Goal: Information Seeking & Learning: Find specific page/section

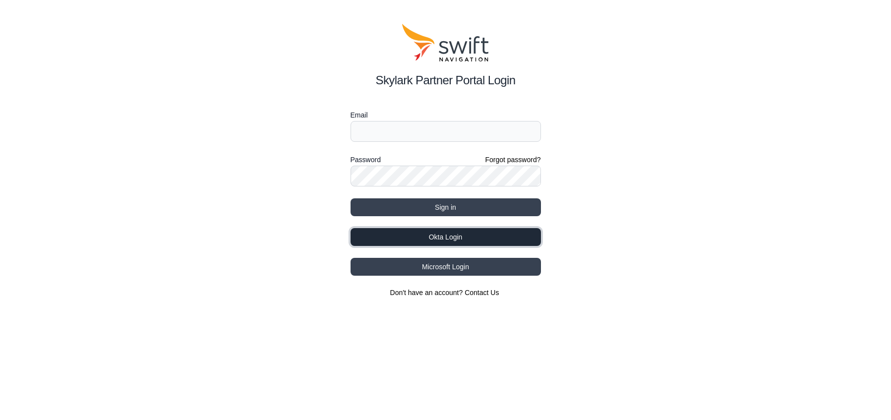
click at [486, 244] on button "Okta Login" at bounding box center [446, 237] width 190 height 18
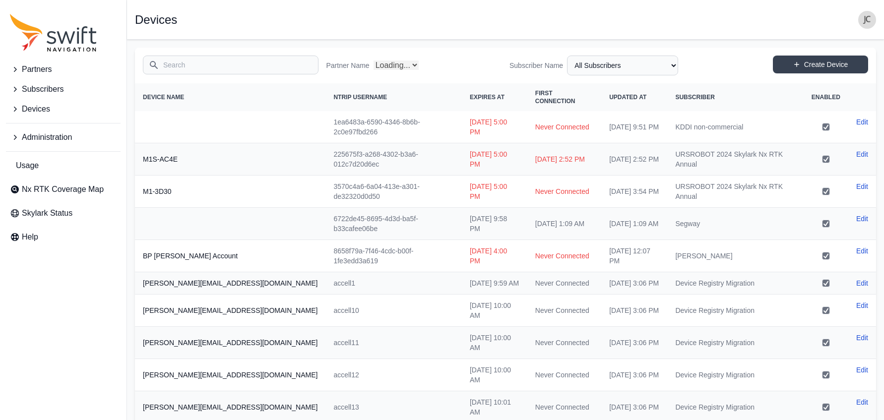
select select "Partner Name"
click at [187, 67] on input "Search" at bounding box center [231, 65] width 176 height 19
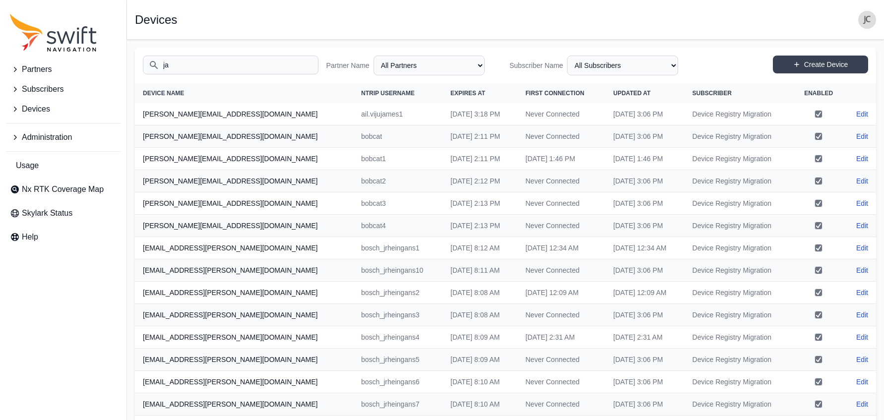
type input "j"
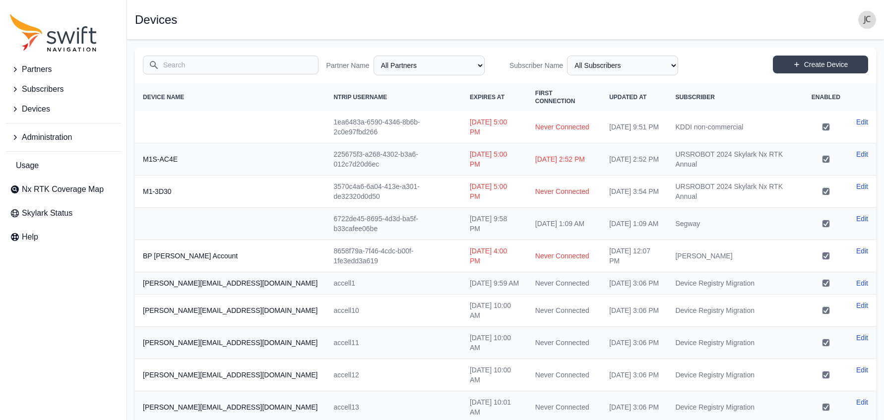
click at [47, 71] on span "Partners" at bounding box center [37, 69] width 30 height 12
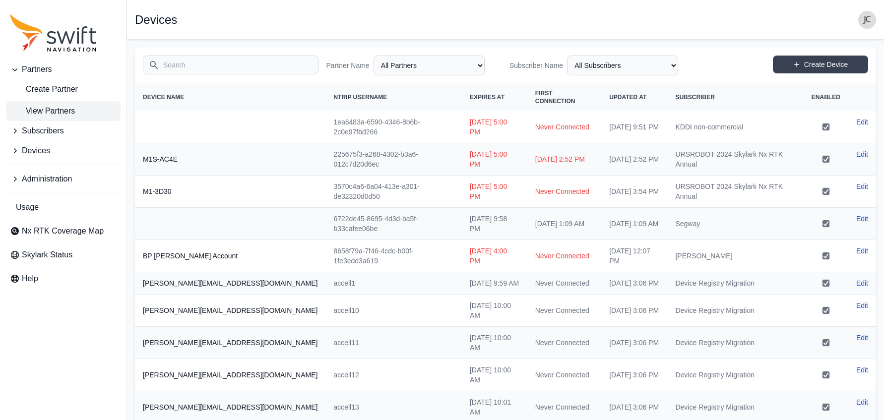
click at [60, 106] on span "View Partners" at bounding box center [42, 111] width 65 height 12
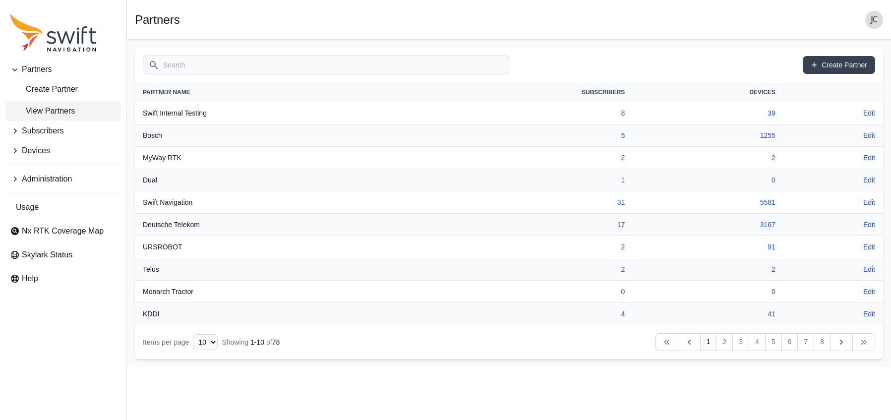
click at [222, 68] on input "Search" at bounding box center [326, 65] width 367 height 19
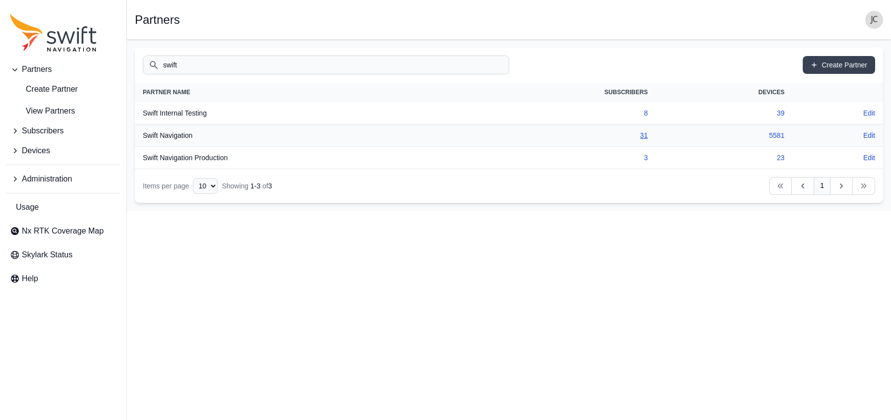
type input "swift"
click at [642, 136] on link "31" at bounding box center [644, 135] width 8 height 8
select select "ab3272ce-40d0-4c94-a524-96a758ab755c"
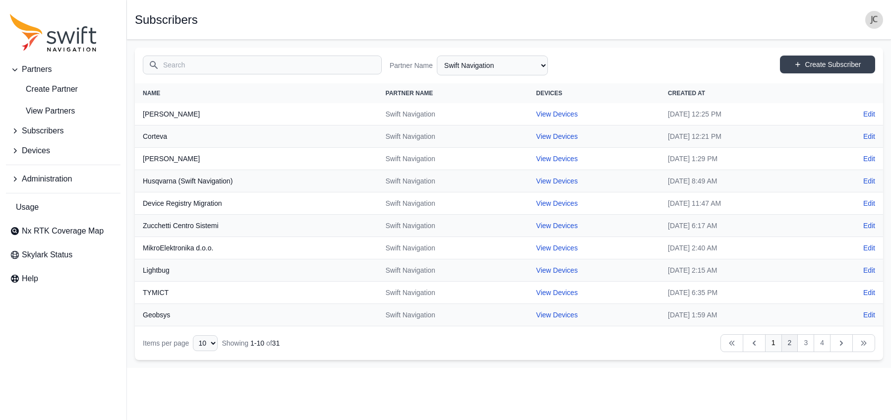
click at [792, 345] on link "2" at bounding box center [790, 343] width 17 height 18
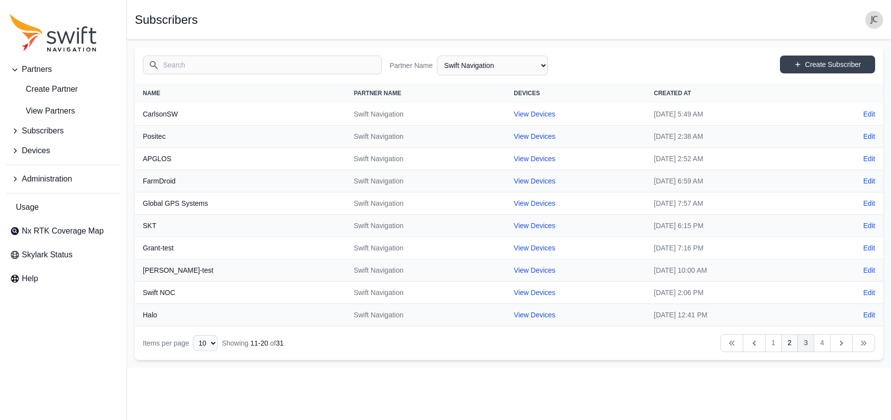
click at [802, 343] on link "3" at bounding box center [805, 343] width 17 height 18
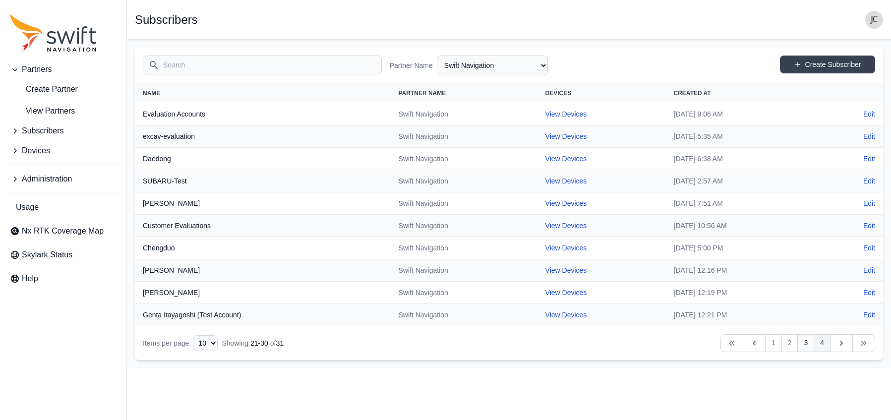
click at [817, 344] on link "4" at bounding box center [822, 343] width 17 height 18
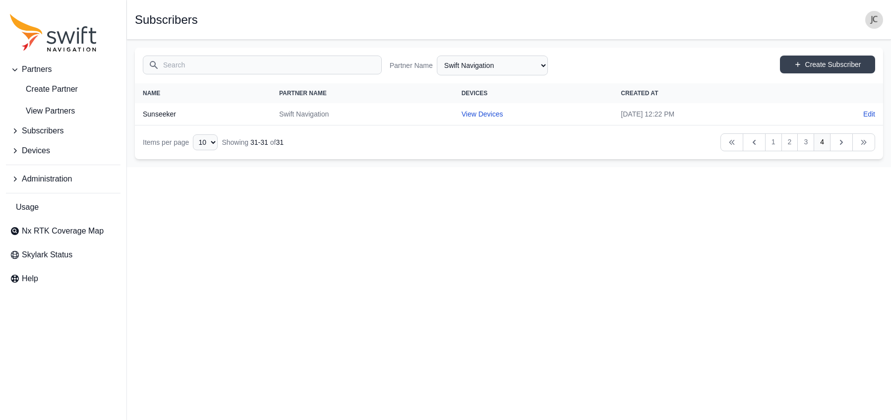
click at [38, 129] on span "Subscribers" at bounding box center [43, 131] width 42 height 12
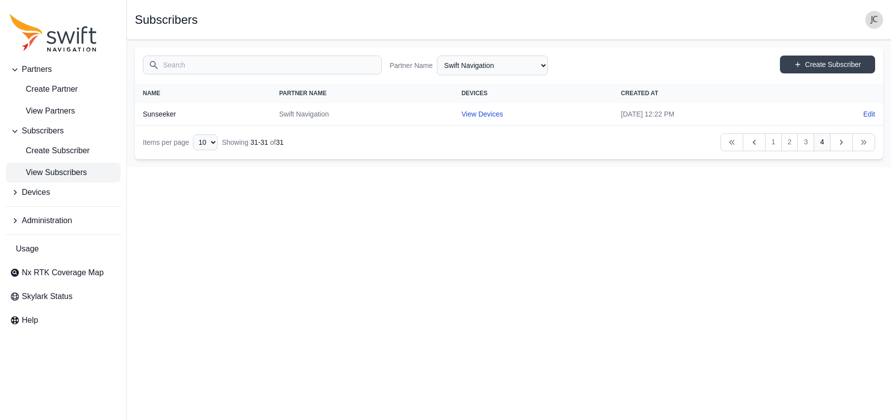
click at [61, 172] on span "View Subscribers" at bounding box center [48, 173] width 77 height 12
select select "Partner Name"
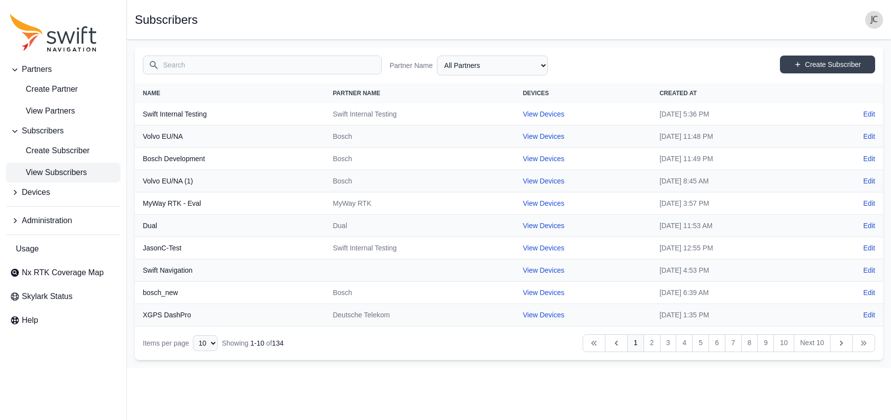
click at [203, 67] on input "Search" at bounding box center [262, 65] width 239 height 19
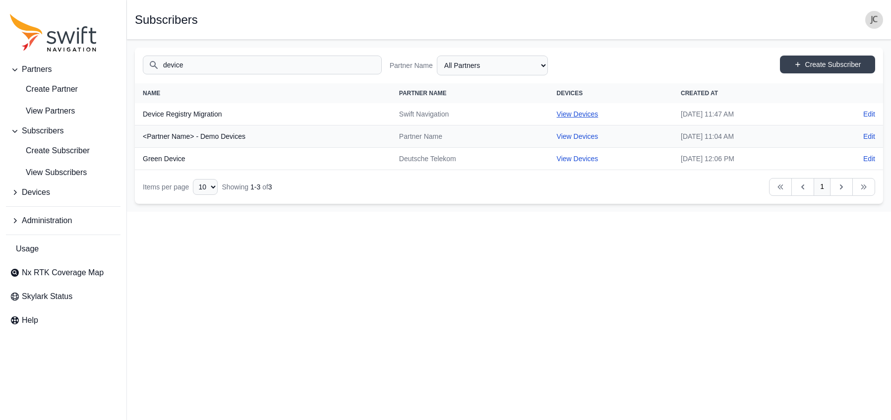
type input "device"
click at [557, 111] on link "View Devices" at bounding box center [578, 114] width 42 height 8
select select "7e8434a2-c6ea-49f0-86b6-41d2490d7345"
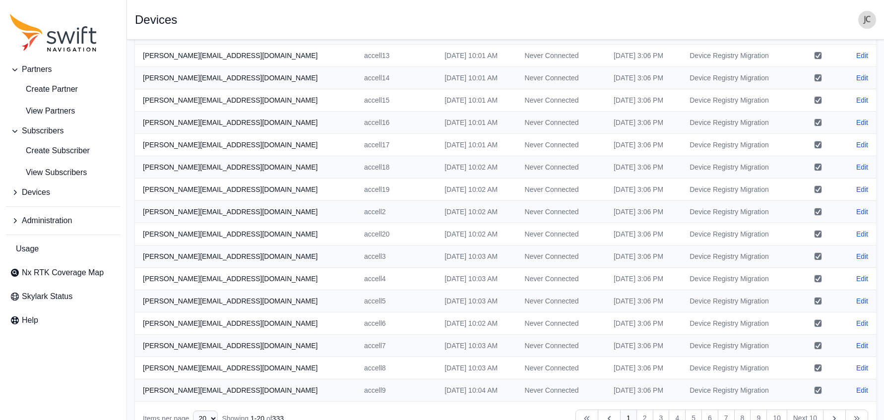
scroll to position [171, 0]
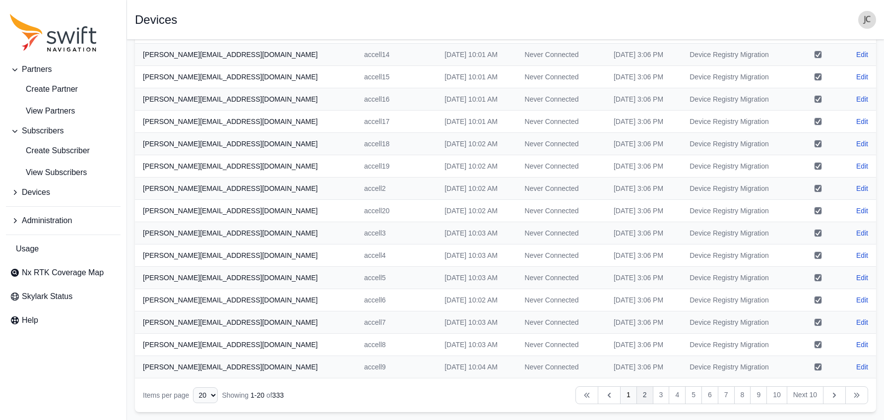
click at [644, 395] on link "2" at bounding box center [644, 395] width 17 height 18
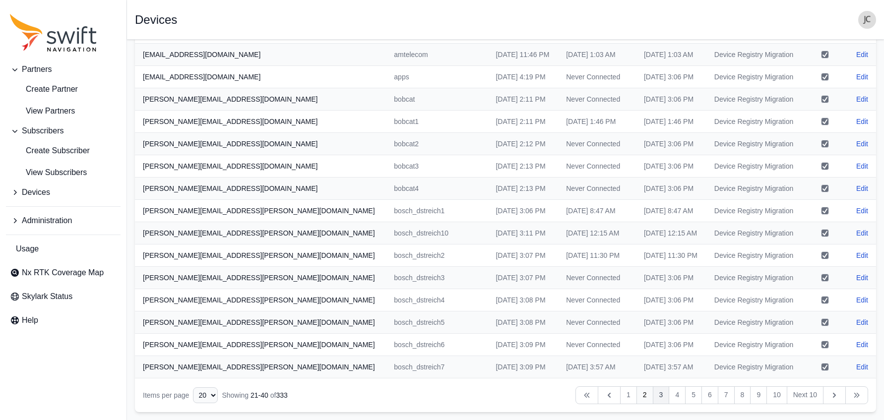
click at [662, 397] on link "3" at bounding box center [661, 395] width 17 height 18
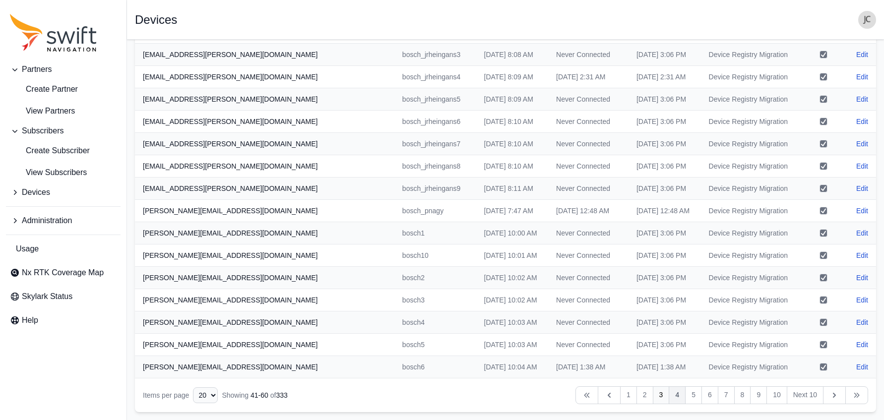
click at [676, 399] on link "4" at bounding box center [677, 395] width 17 height 18
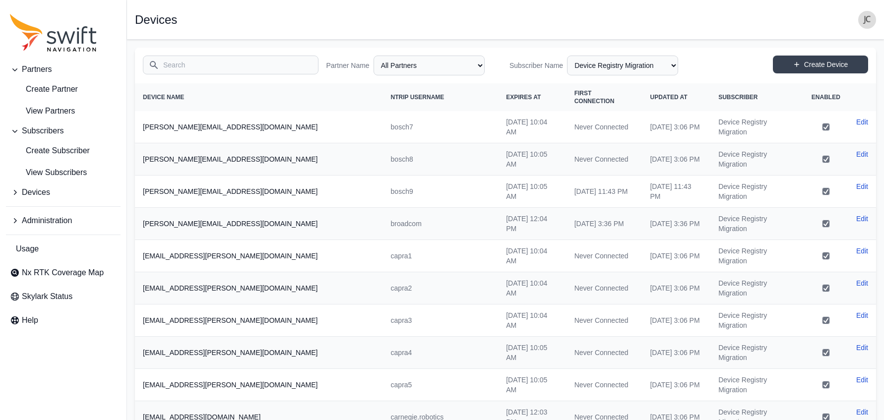
click at [258, 63] on input "Search" at bounding box center [231, 65] width 176 height 19
type input "j"
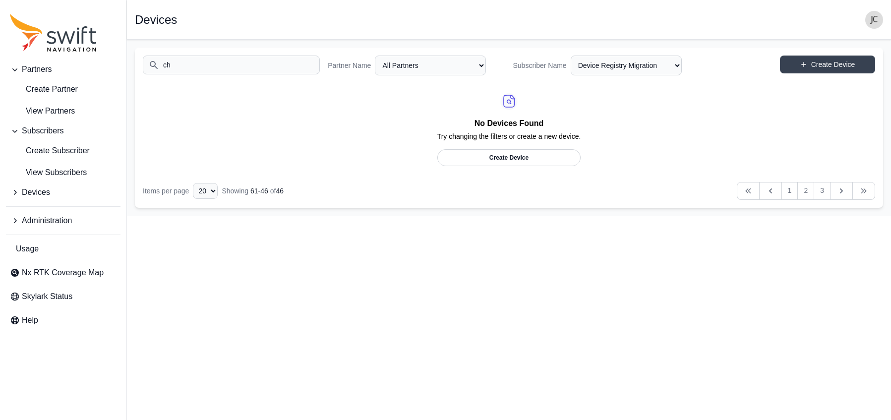
type input "c"
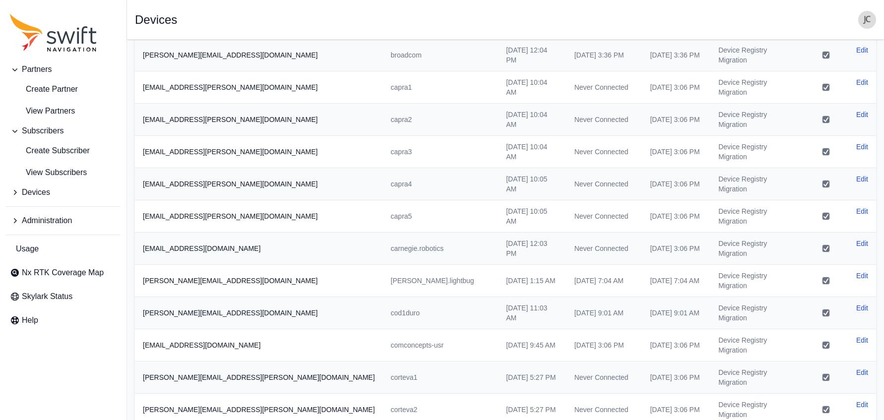
scroll to position [171, 0]
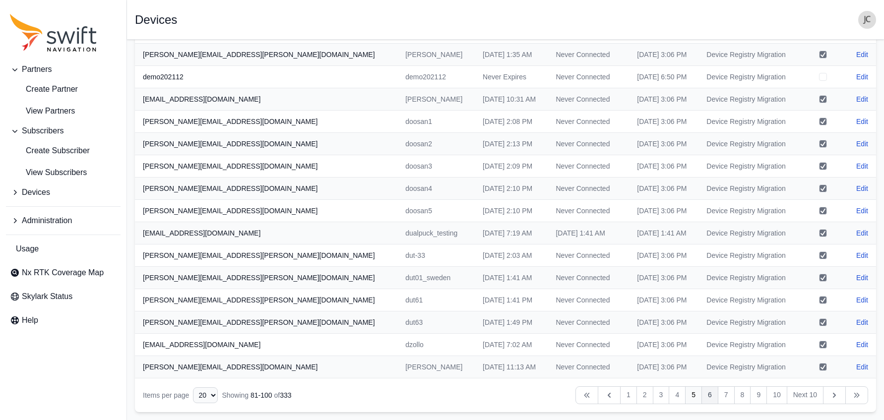
click at [707, 395] on link "6" at bounding box center [709, 395] width 17 height 18
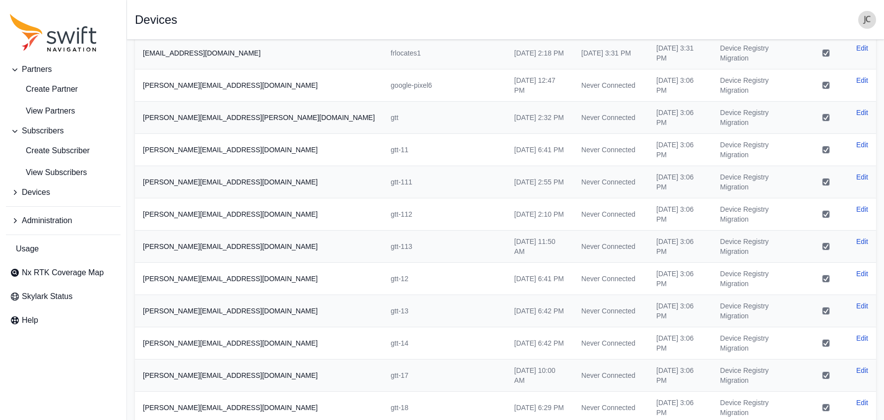
scroll to position [171, 0]
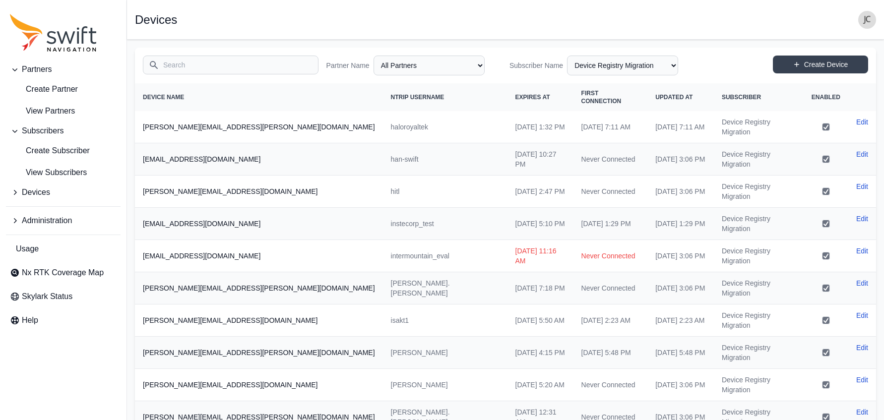
click at [244, 72] on input "Search" at bounding box center [231, 65] width 176 height 19
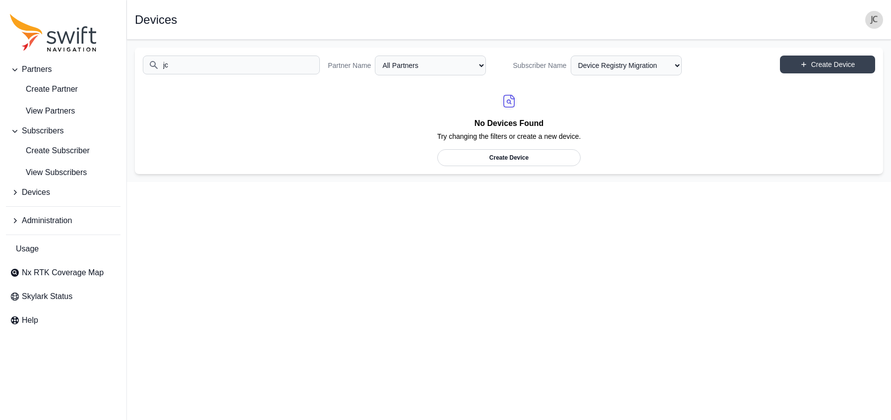
type input "j"
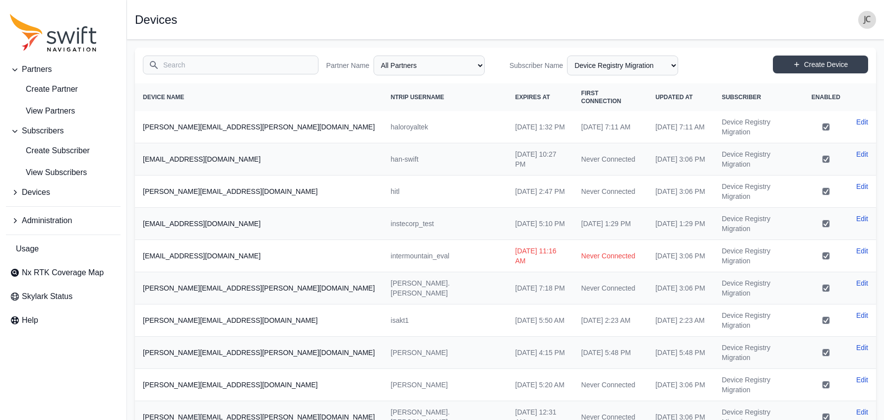
type input "j"
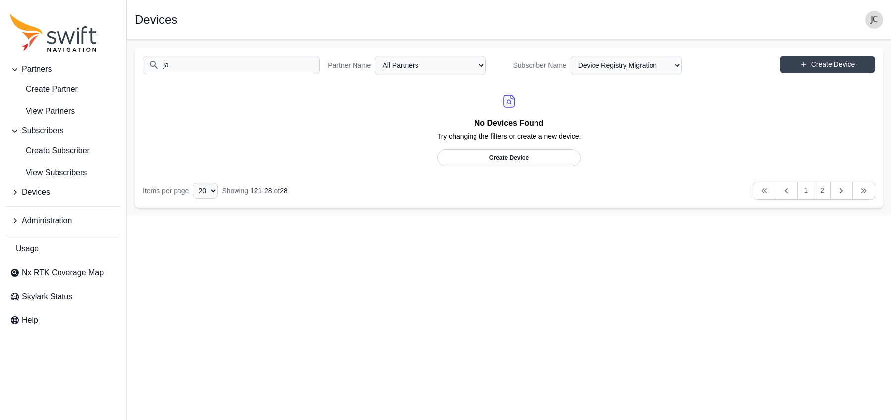
type input "j"
type input "h"
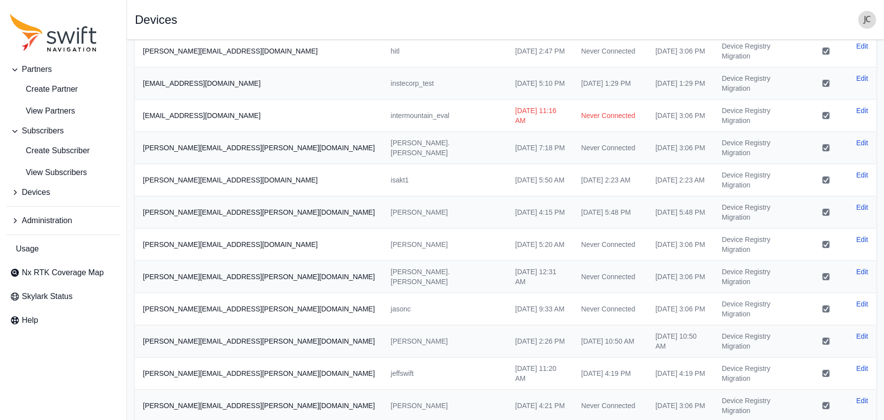
scroll to position [171, 0]
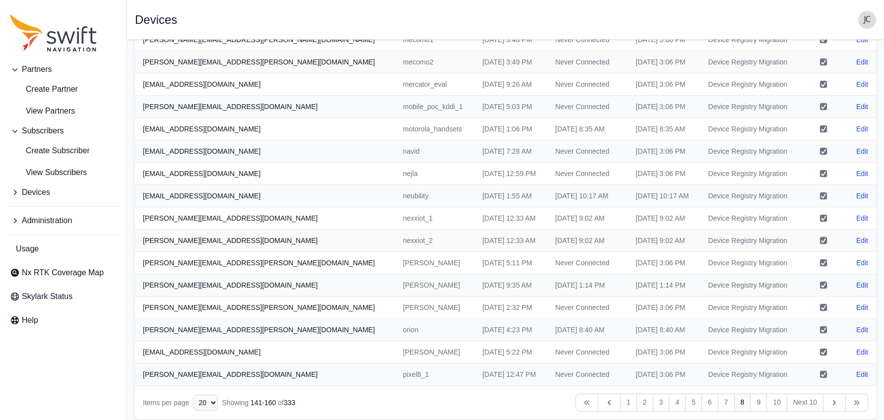
scroll to position [171, 0]
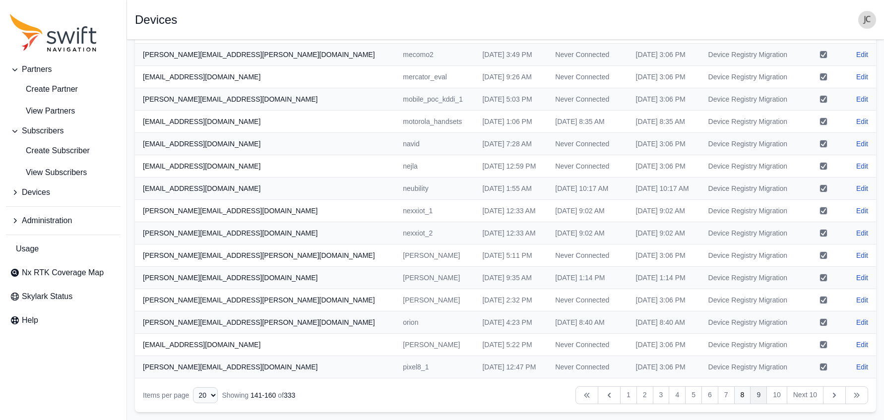
click at [755, 399] on link "9" at bounding box center [758, 395] width 17 height 18
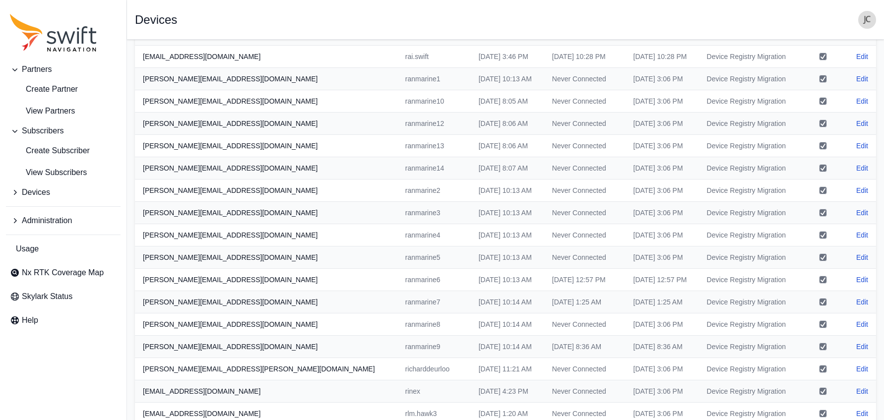
scroll to position [171, 0]
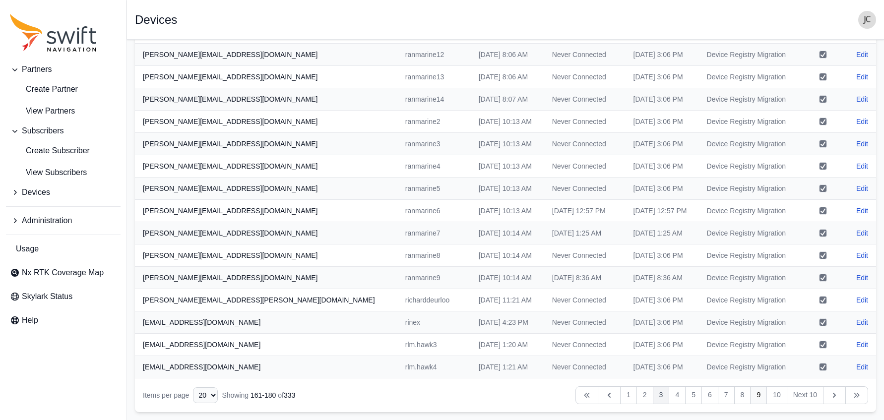
click at [660, 394] on link "3" at bounding box center [661, 395] width 17 height 18
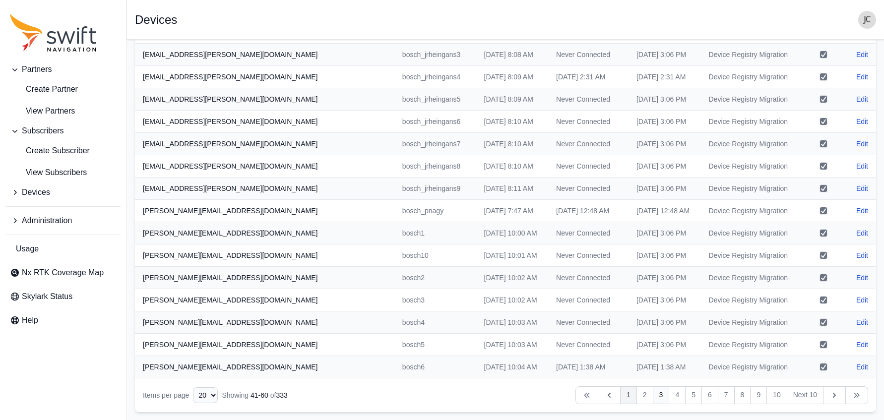
click at [621, 394] on link "1" at bounding box center [628, 395] width 17 height 18
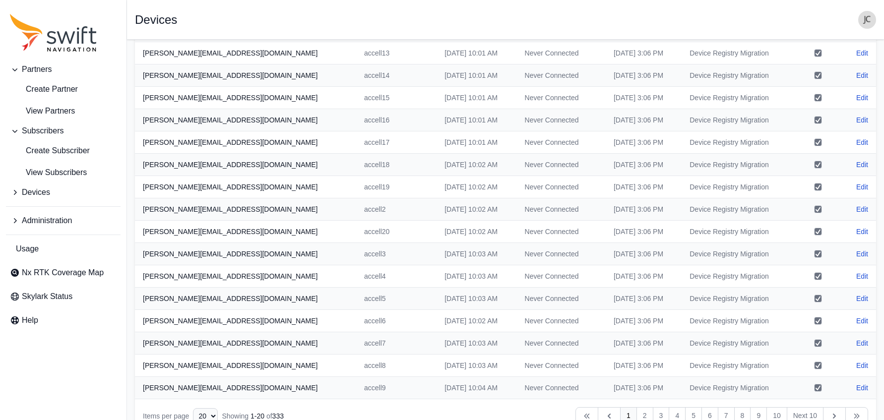
scroll to position [171, 0]
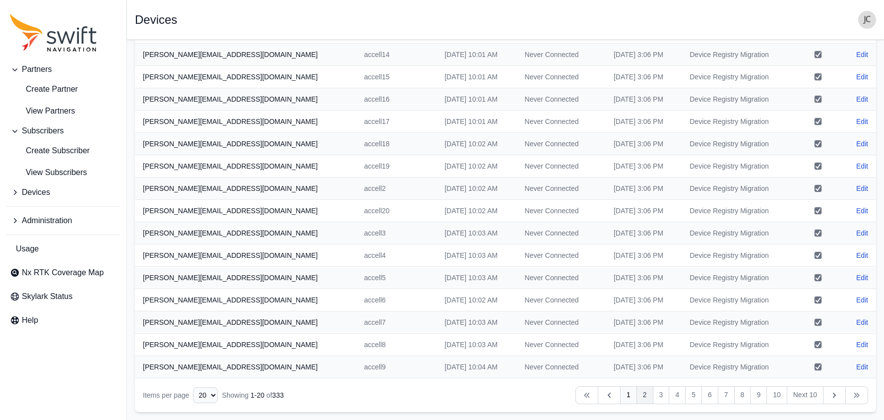
click at [646, 397] on link "2" at bounding box center [644, 395] width 17 height 18
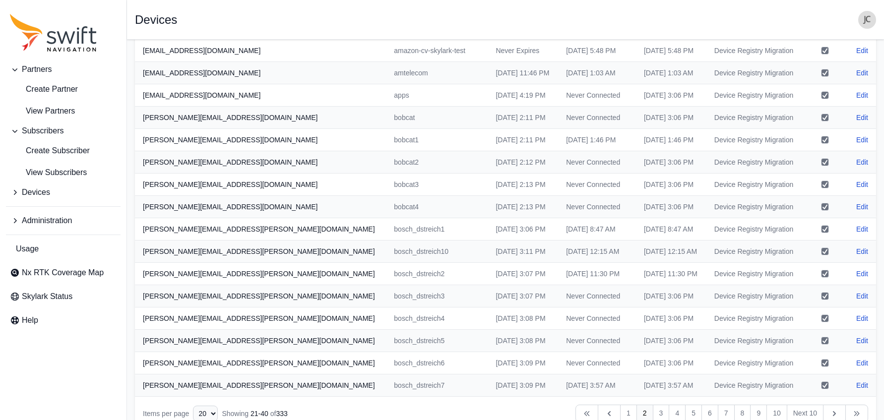
scroll to position [171, 0]
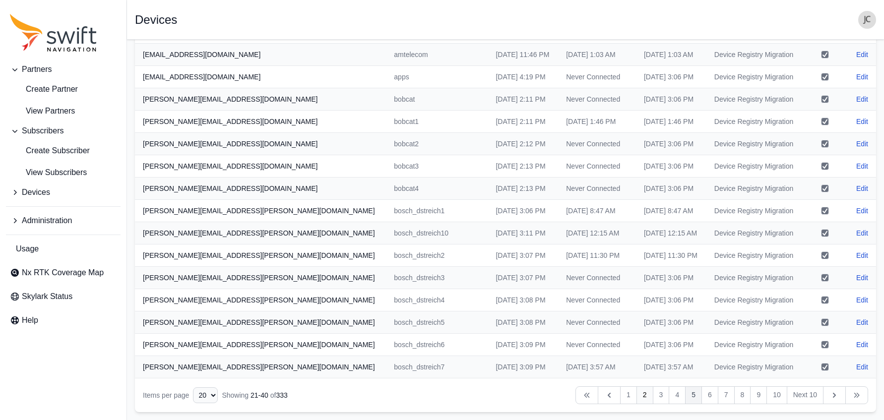
click at [698, 397] on link "5" at bounding box center [693, 395] width 17 height 18
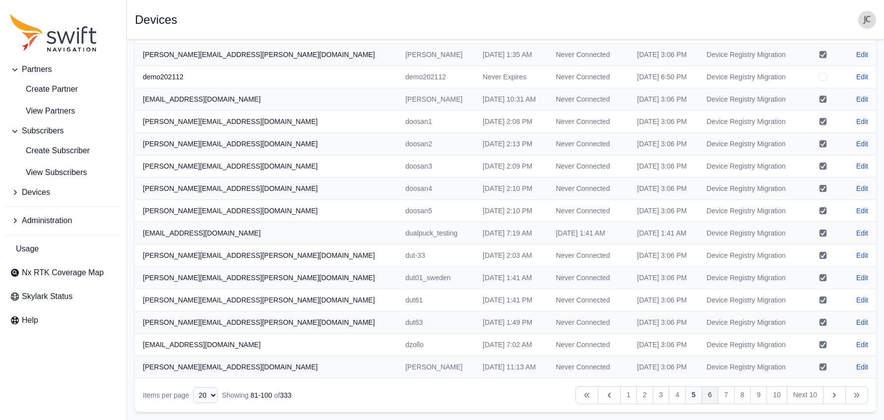
click at [704, 397] on link "6" at bounding box center [709, 395] width 17 height 18
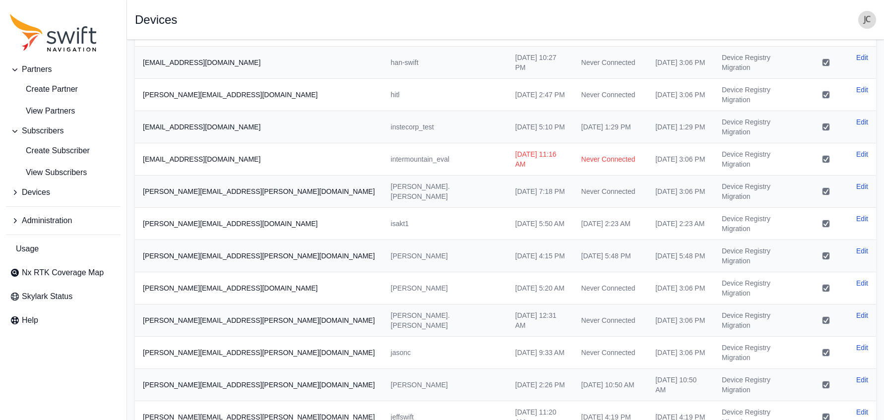
scroll to position [171, 0]
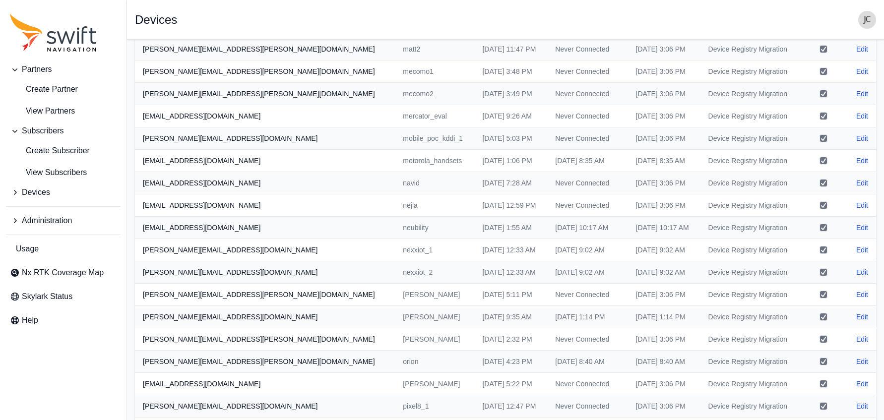
scroll to position [171, 0]
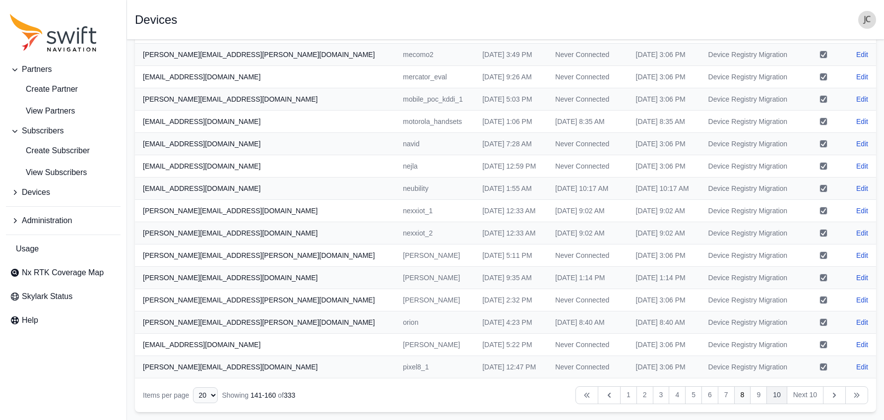
click at [781, 395] on link "10" at bounding box center [776, 395] width 21 height 18
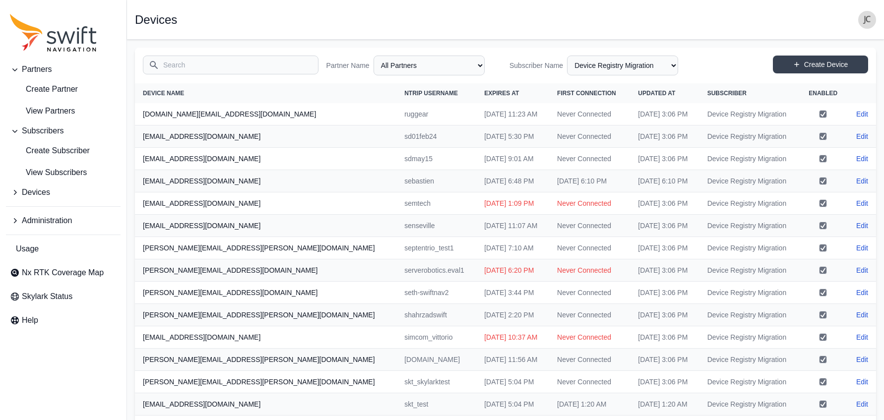
scroll to position [171, 0]
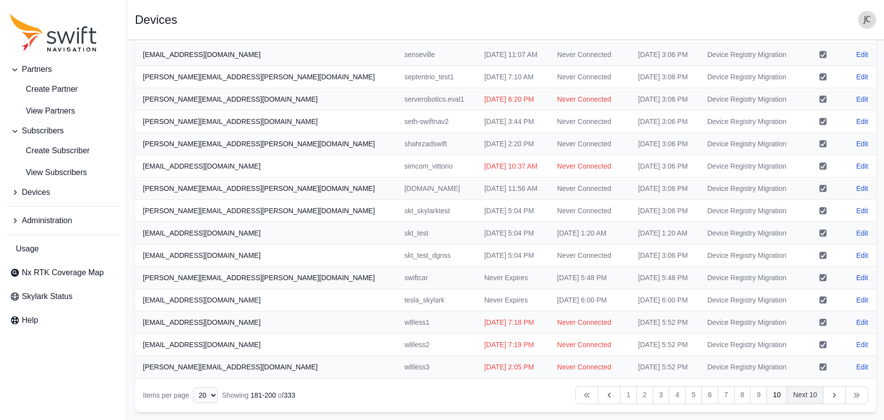
click at [812, 399] on link "Next 10" at bounding box center [805, 395] width 37 height 18
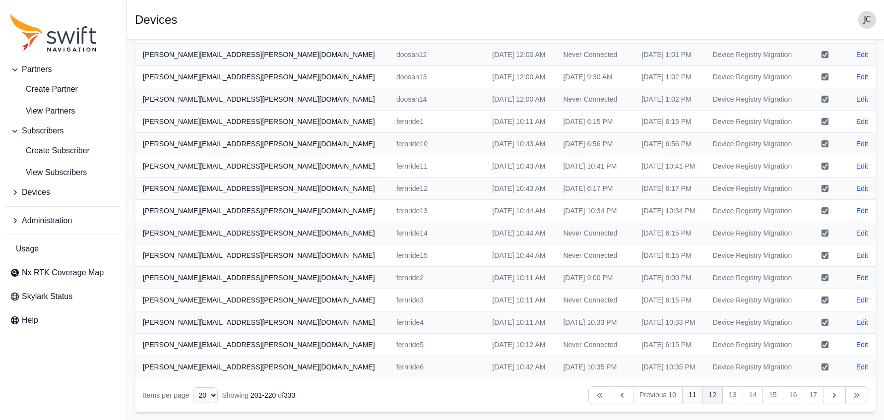
click at [707, 395] on link "12" at bounding box center [712, 395] width 21 height 18
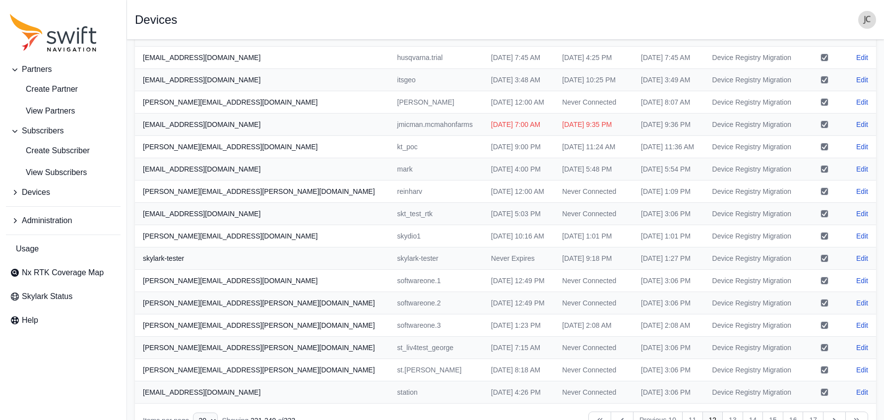
scroll to position [171, 0]
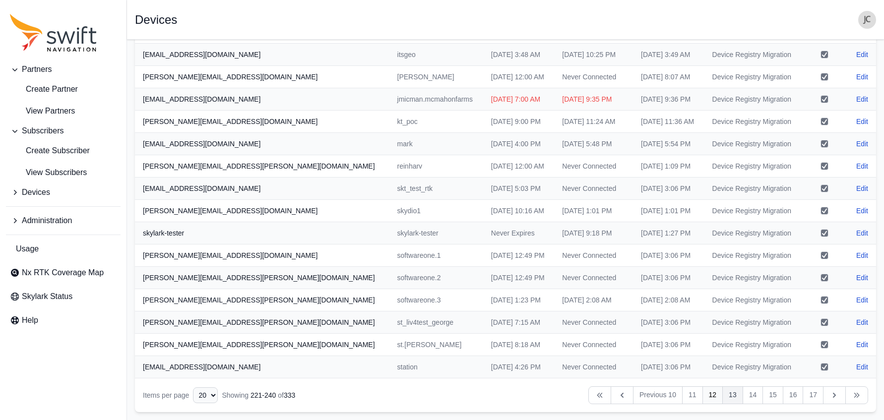
click at [728, 396] on link "13" at bounding box center [732, 395] width 21 height 18
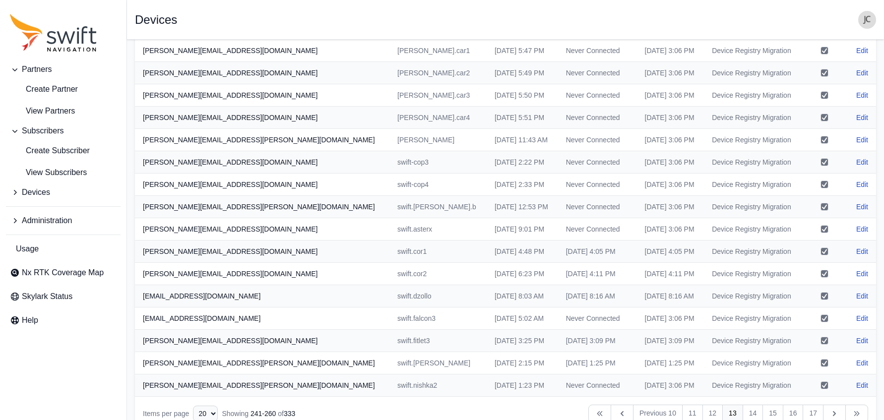
scroll to position [171, 0]
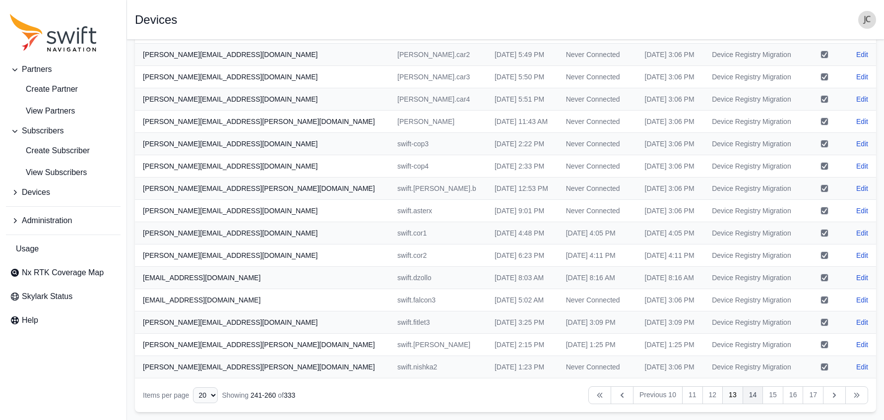
click at [747, 394] on link "14" at bounding box center [752, 395] width 21 height 18
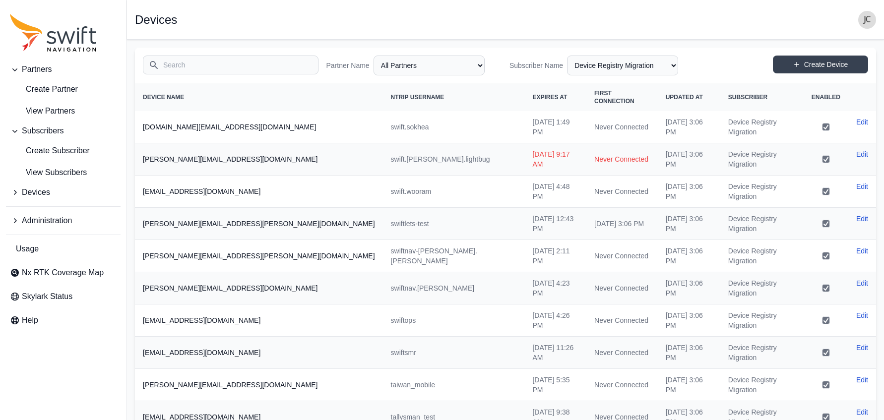
scroll to position [171, 0]
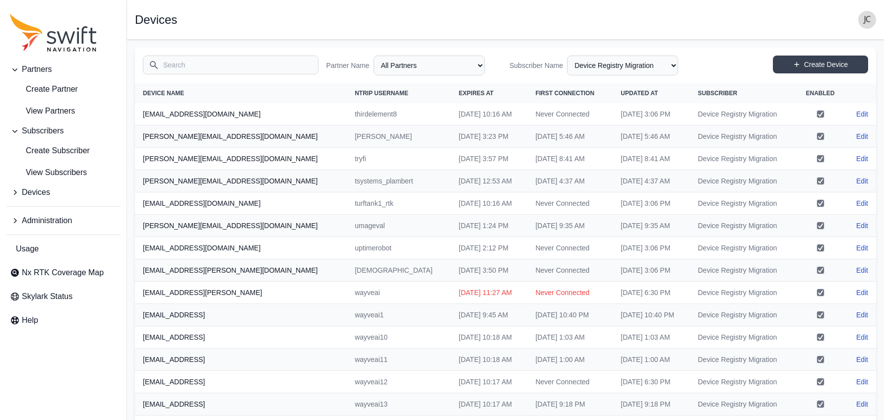
scroll to position [171, 0]
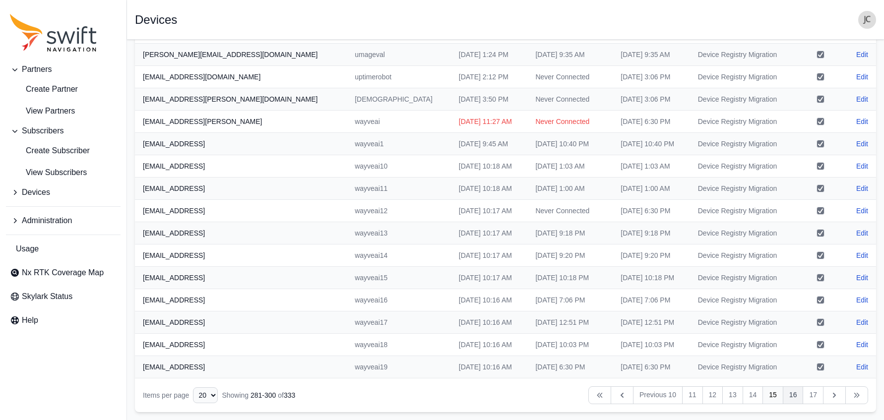
click at [795, 397] on link "16" at bounding box center [793, 395] width 21 height 18
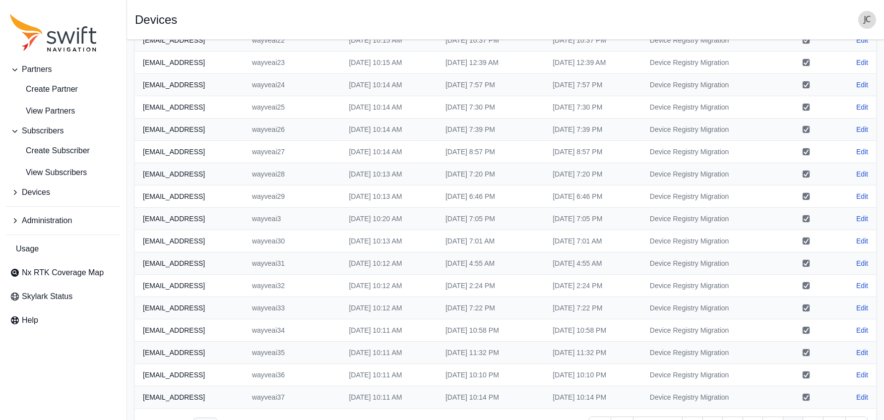
scroll to position [171, 0]
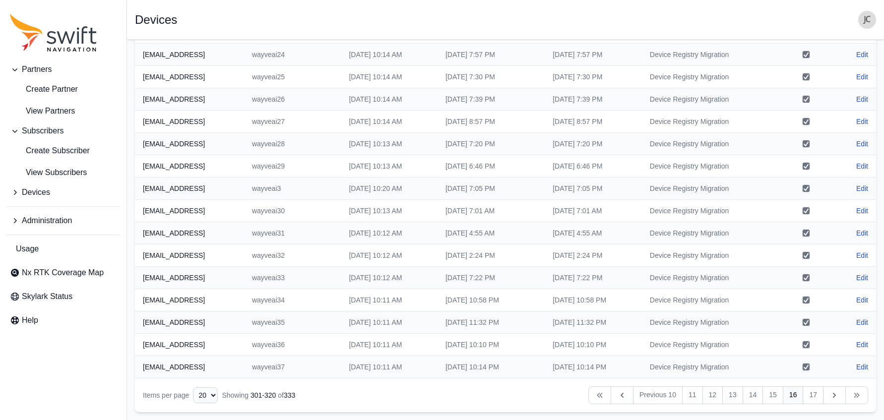
click at [793, 397] on link "16" at bounding box center [793, 395] width 21 height 18
click at [807, 395] on link "17" at bounding box center [812, 395] width 21 height 18
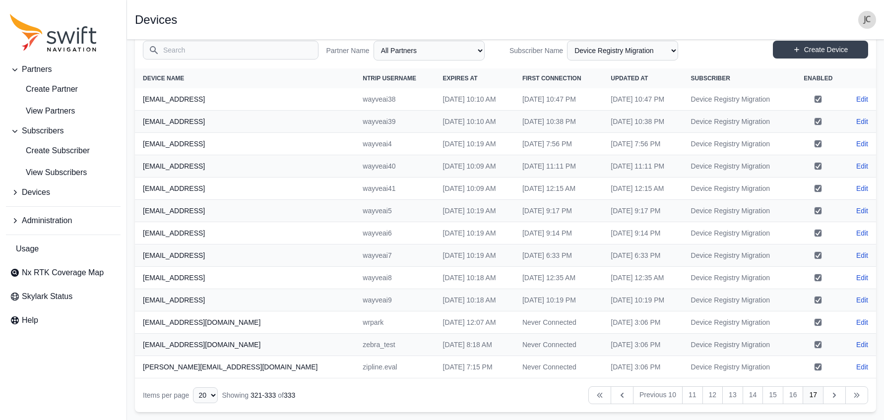
scroll to position [15, 0]
click at [831, 398] on icon "Table navigation" at bounding box center [834, 395] width 10 height 10
click at [301, 55] on input "Search" at bounding box center [231, 50] width 176 height 19
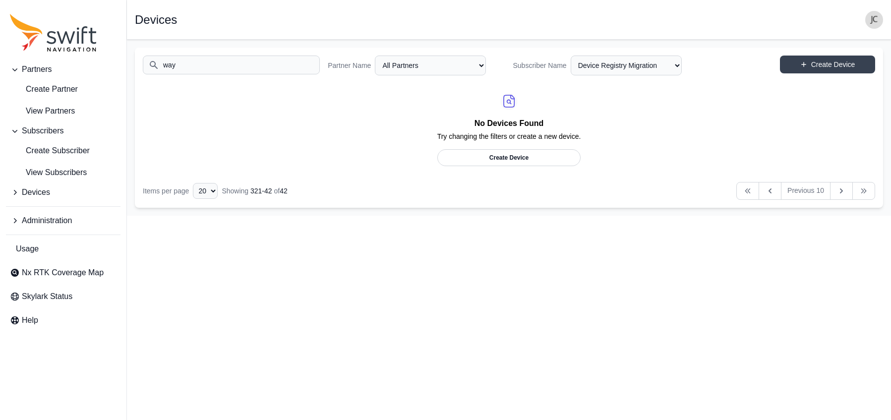
type input "way"
click at [214, 193] on select "10 15 20 25 50" at bounding box center [205, 191] width 25 height 16
select select "10"
click at [193, 199] on select "10 15 20 25 50" at bounding box center [205, 191] width 25 height 16
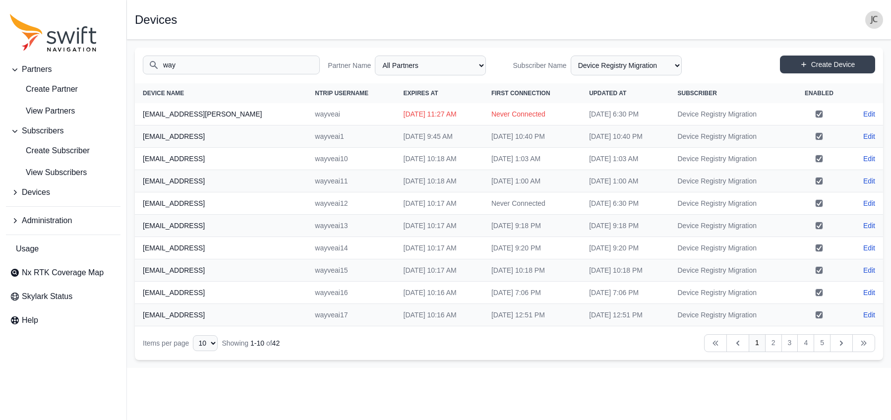
click at [216, 67] on input "way" at bounding box center [231, 65] width 177 height 19
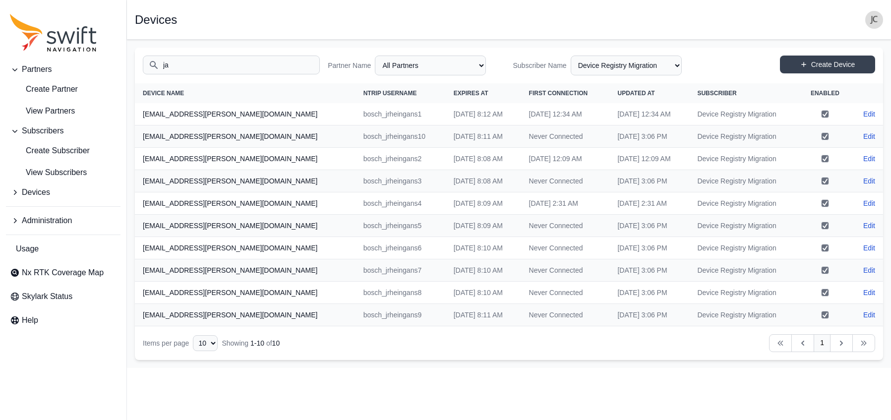
type input "j"
click at [213, 63] on input "ja" at bounding box center [231, 65] width 177 height 19
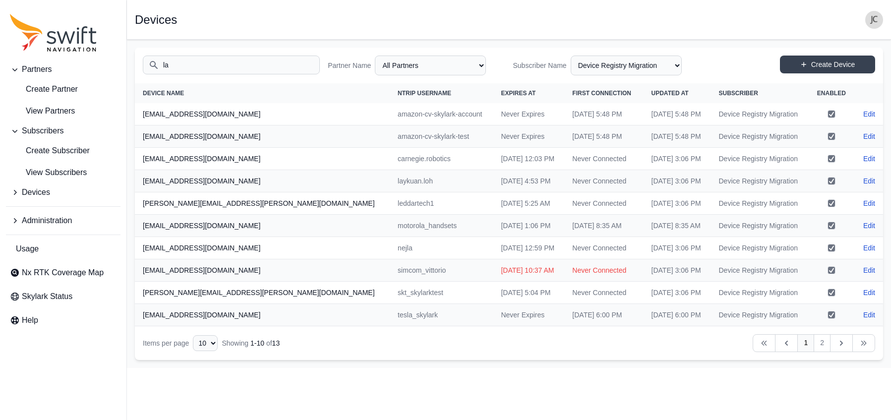
type input "l"
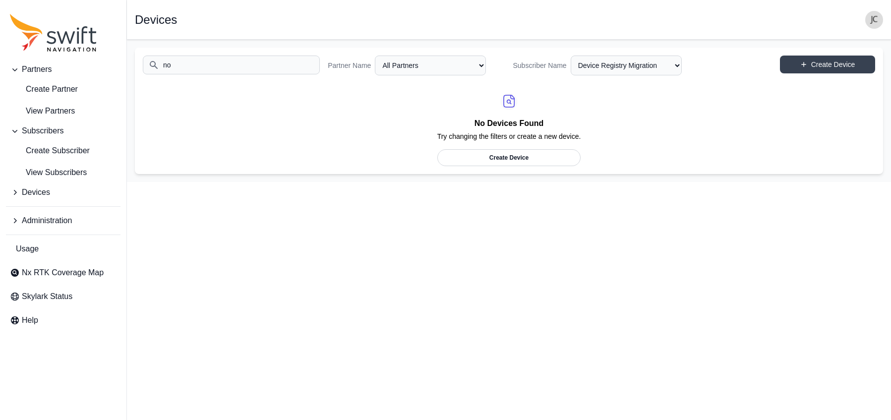
type input "n"
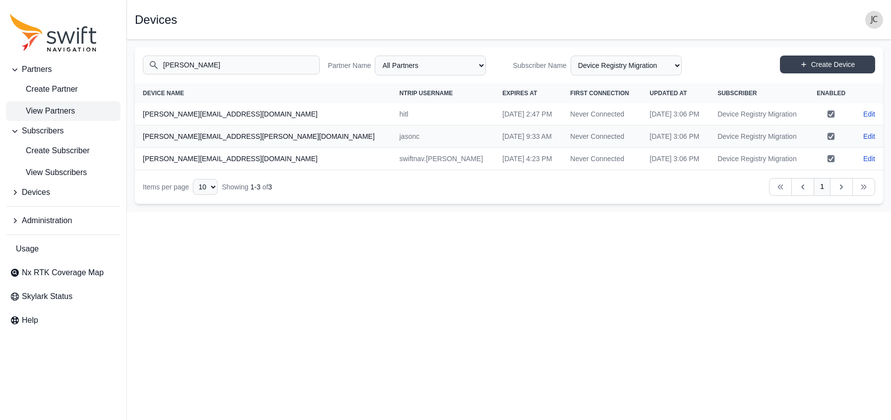
type input "[PERSON_NAME]"
click at [43, 113] on span "View Partners" at bounding box center [42, 111] width 65 height 12
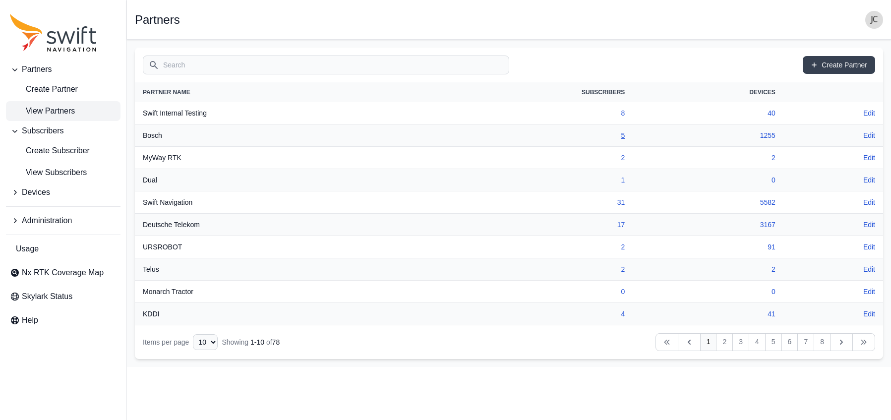
click at [622, 136] on link "5" at bounding box center [623, 135] width 4 height 8
select select "e09e50b0-9e02-4a80-90da-74f8161d8cfb"
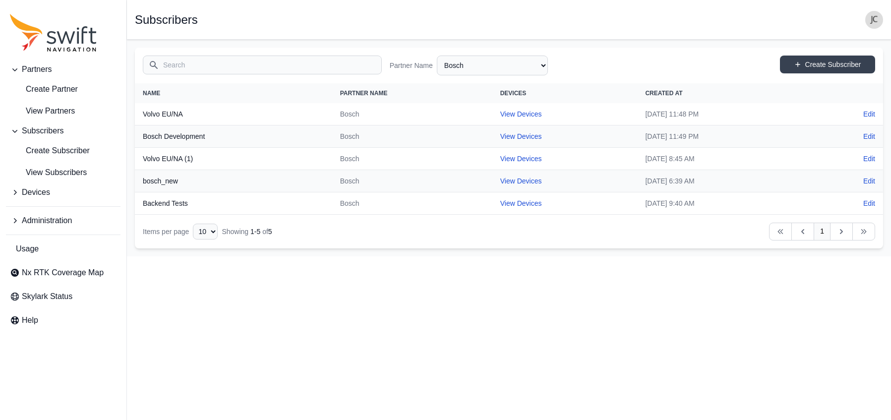
drag, startPoint x: 333, startPoint y: 139, endPoint x: 328, endPoint y: 138, distance: 5.0
click at [333, 138] on td "Bosch" at bounding box center [412, 136] width 160 height 22
click at [500, 136] on link "View Devices" at bounding box center [521, 136] width 42 height 8
select select "b43f0a7d-dd7d-4ae8-a927-b73cea2dd96c"
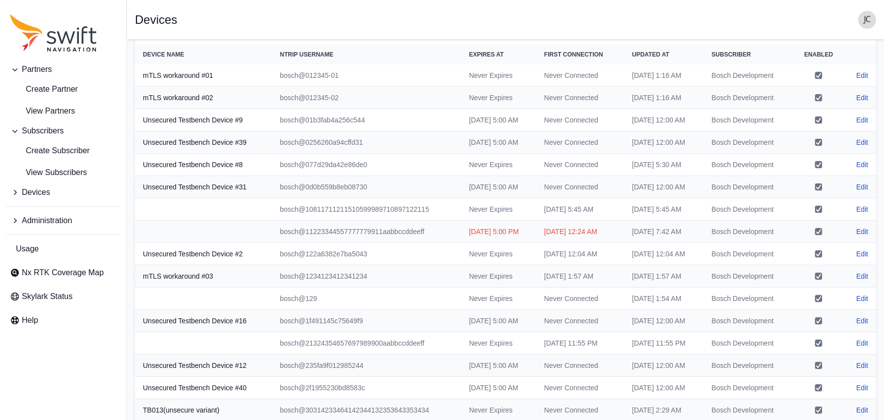
scroll to position [60, 0]
